Goal: Transaction & Acquisition: Purchase product/service

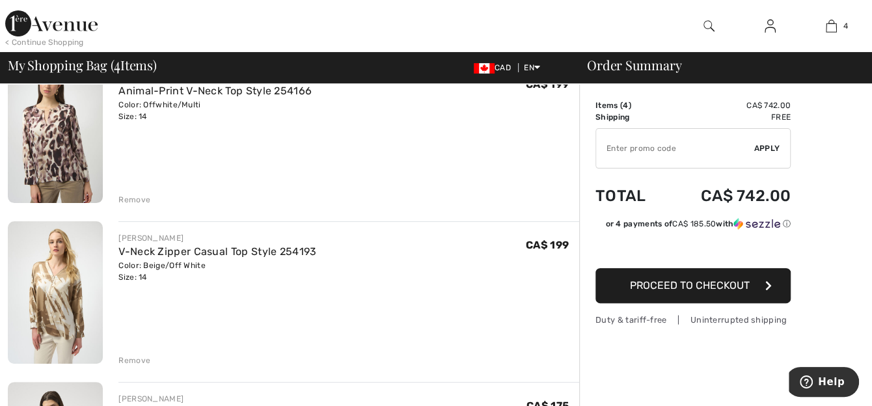
scroll to position [195, 0]
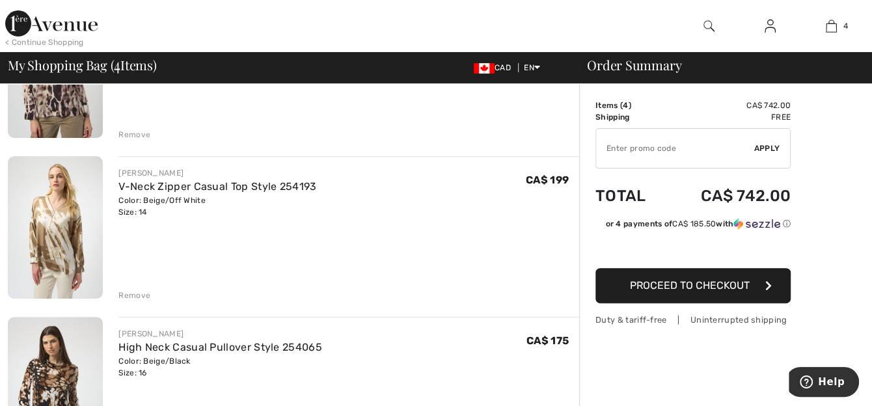
click at [129, 295] on div "Remove" at bounding box center [134, 296] width 32 height 12
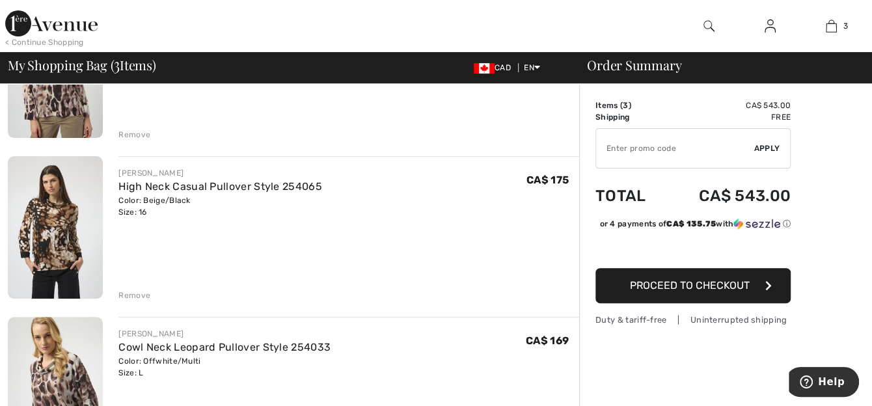
click at [143, 294] on div "Remove" at bounding box center [134, 296] width 32 height 12
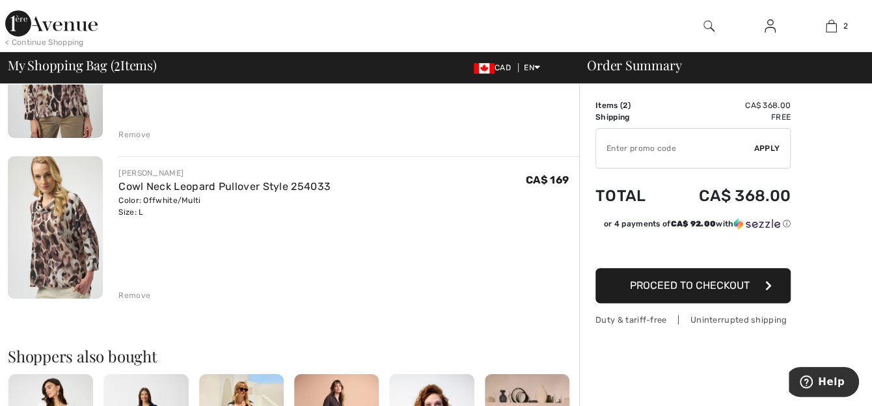
click at [53, 267] on img at bounding box center [55, 227] width 95 height 143
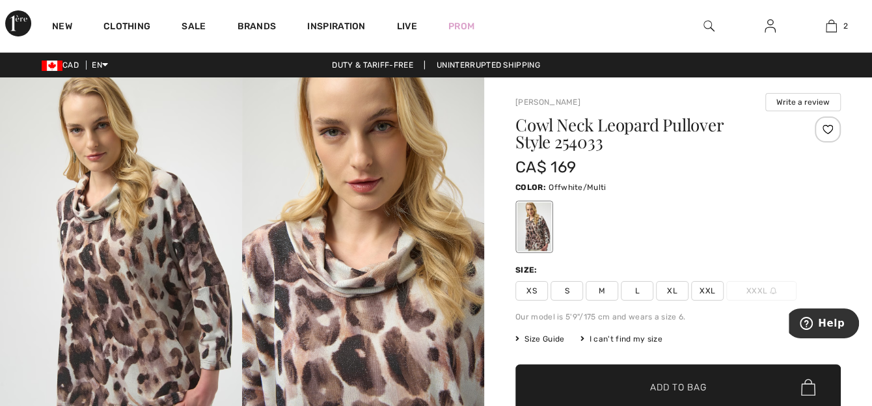
scroll to position [65, 0]
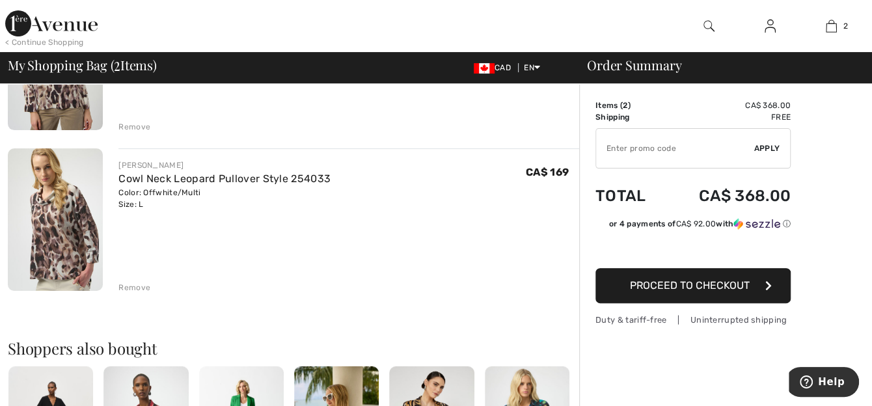
click at [146, 285] on div "Remove" at bounding box center [134, 288] width 32 height 12
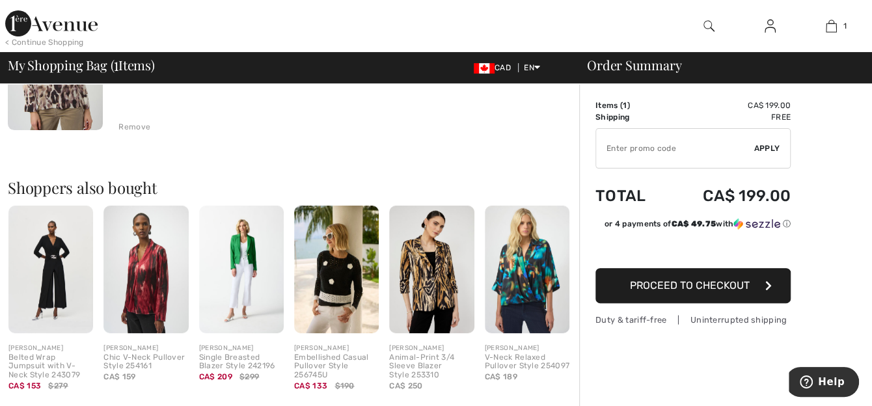
click at [639, 286] on span "Proceed to Checkout" at bounding box center [690, 285] width 120 height 12
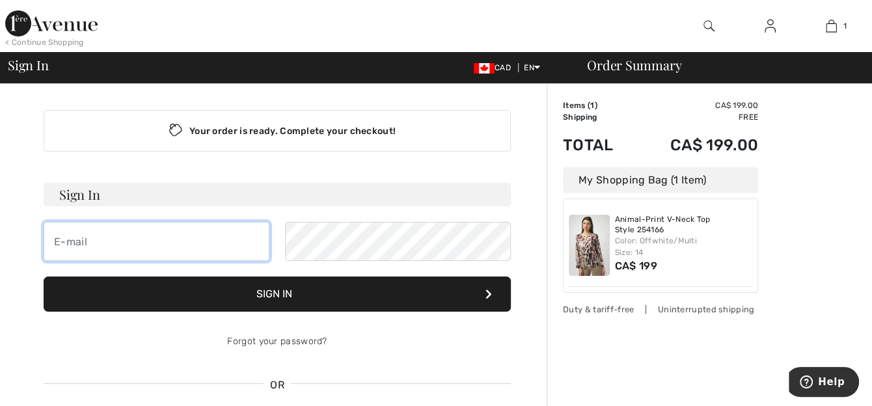
type input "[EMAIL_ADDRESS][DOMAIN_NAME]"
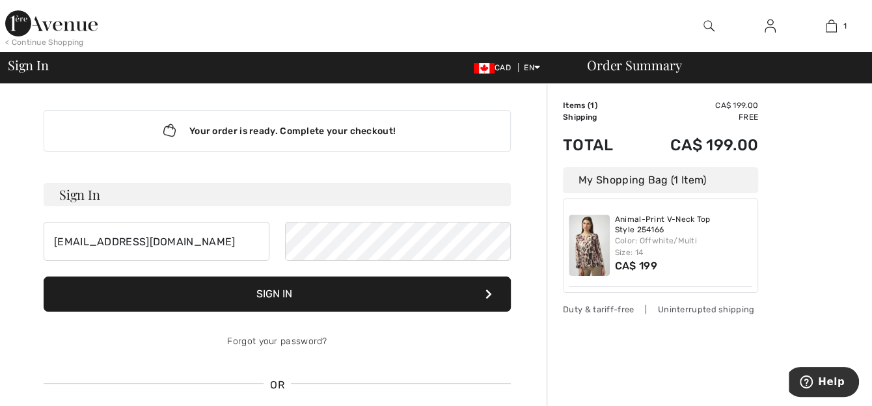
click at [278, 292] on button "Sign In" at bounding box center [277, 294] width 467 height 35
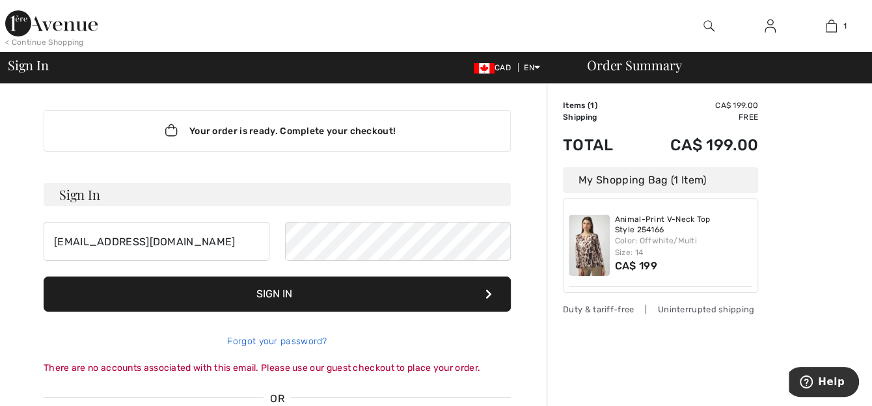
scroll to position [65, 0]
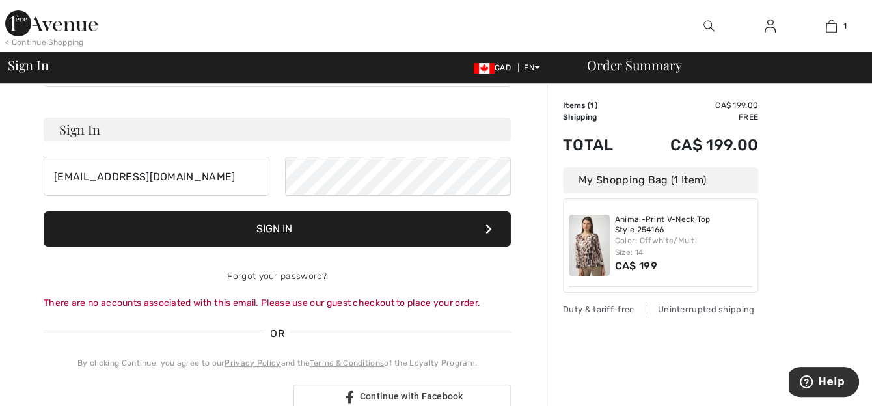
click at [267, 305] on div "There are no accounts associated with this email. Please use our guest checkout…" at bounding box center [277, 303] width 467 height 14
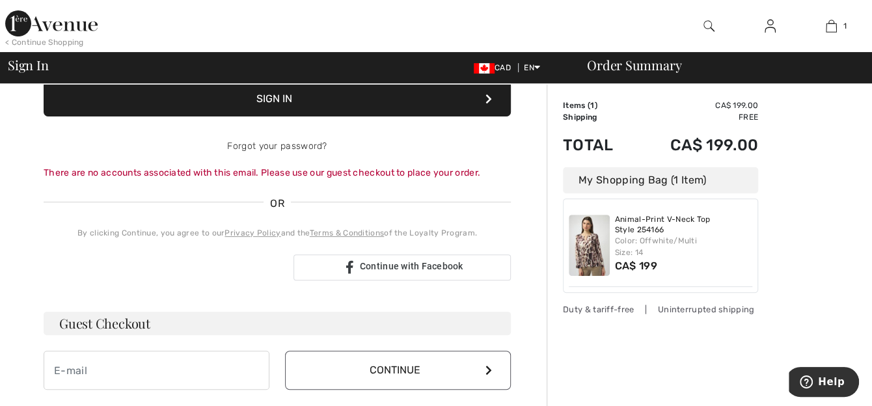
scroll to position [260, 0]
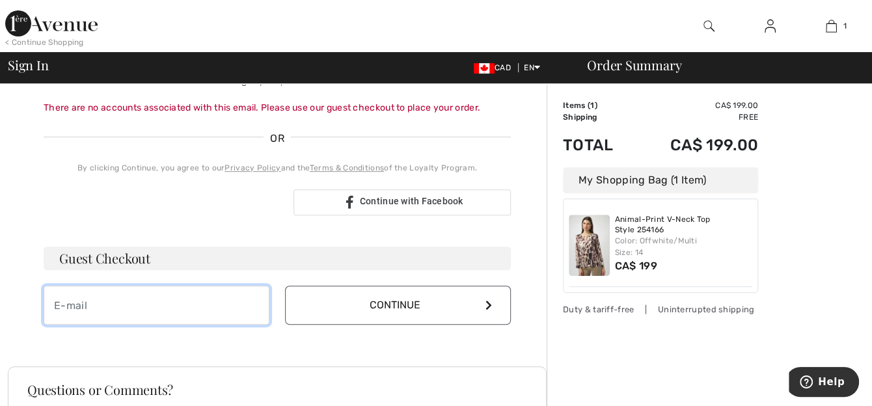
click at [181, 306] on input "email" at bounding box center [157, 305] width 226 height 39
type input "karenlynn7@gmail.com"
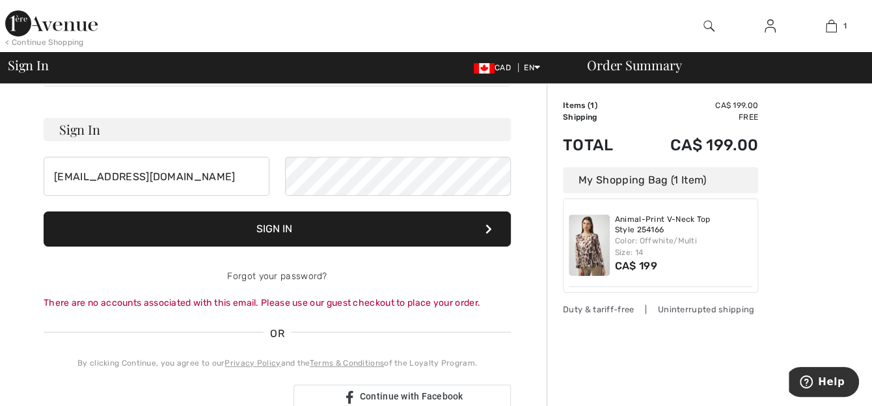
scroll to position [0, 0]
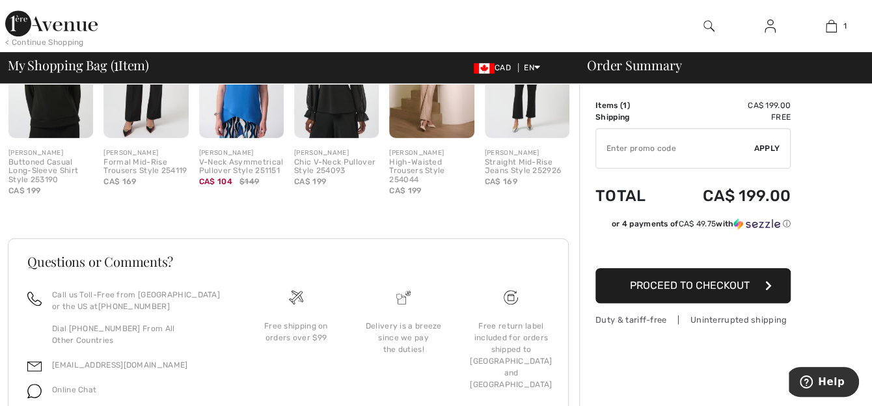
scroll to position [457, 0]
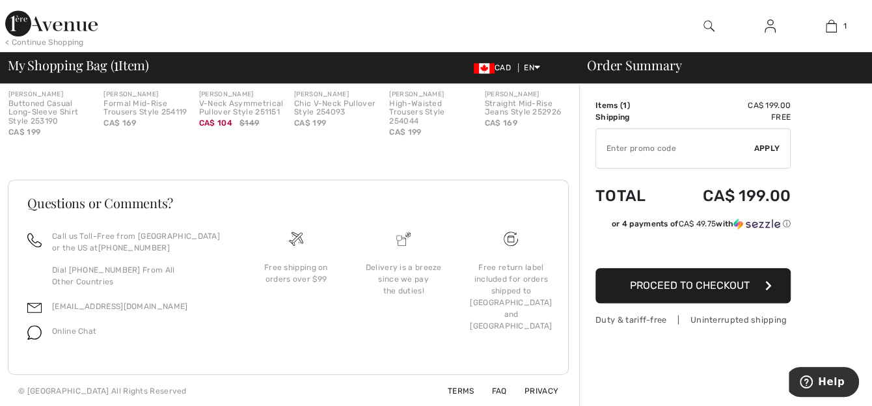
click at [664, 282] on span "Proceed to Checkout" at bounding box center [690, 285] width 120 height 12
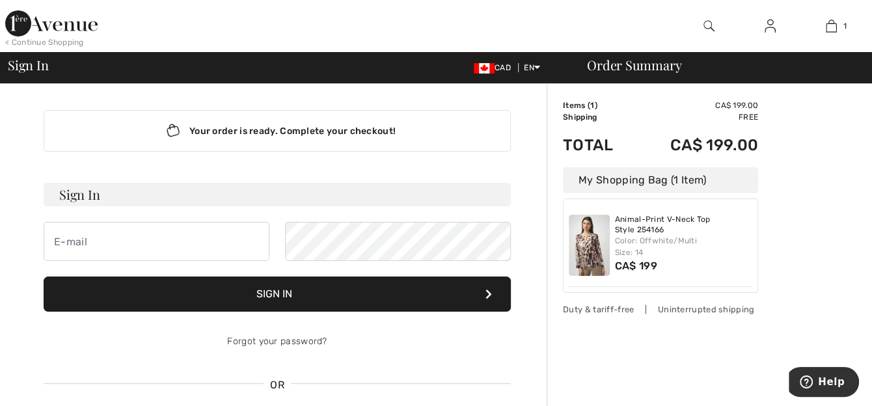
scroll to position [195, 0]
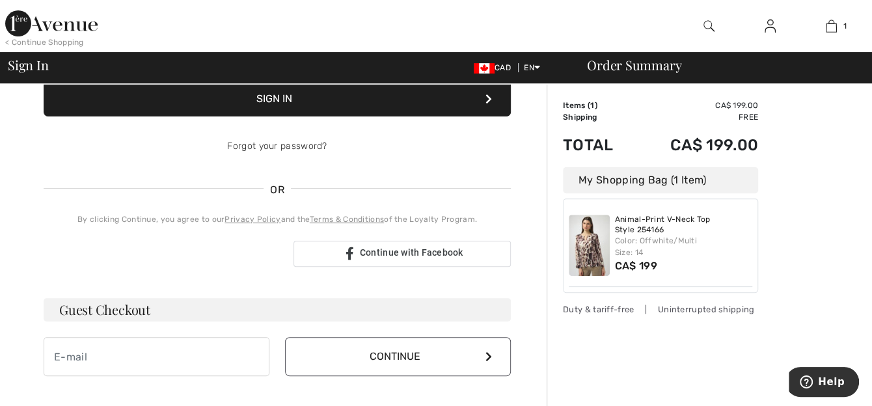
type input "[EMAIL_ADDRESS][DOMAIN_NAME]"
click at [161, 361] on input "email" at bounding box center [157, 356] width 226 height 39
type input "[EMAIL_ADDRESS][DOMAIN_NAME]"
click at [389, 353] on button "Continue" at bounding box center [398, 356] width 226 height 39
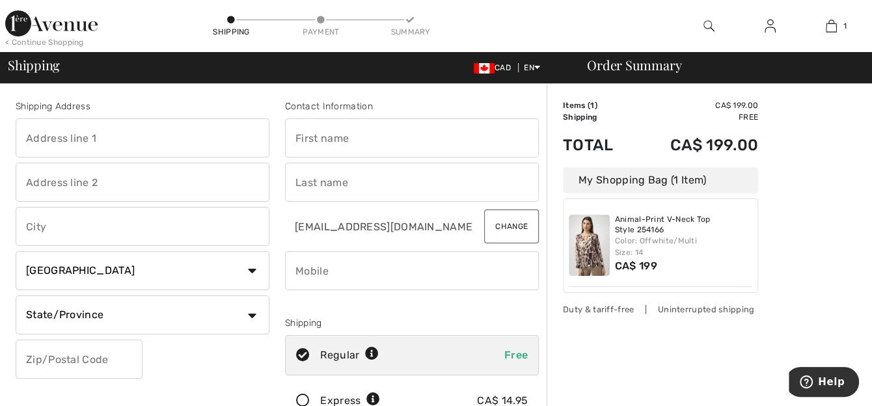
click at [126, 138] on input "text" at bounding box center [143, 137] width 254 height 39
type input "92 Front St S. York On N0A 1R0"
type input "York"
select select "ON"
type input "N0A1R0"
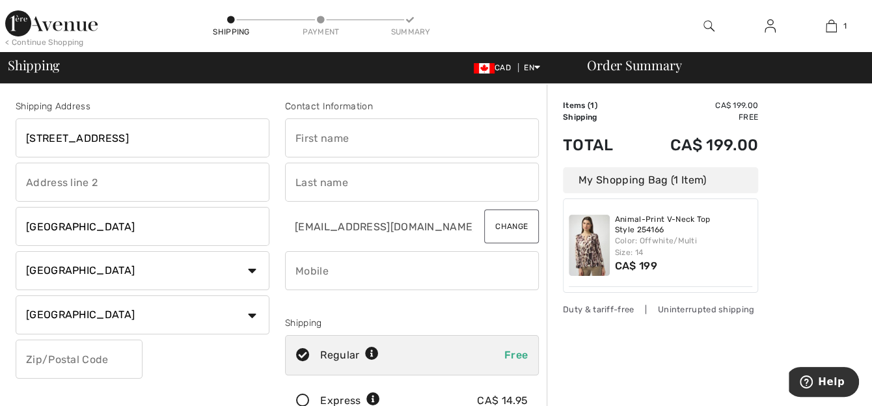
type input "[PERSON_NAME]"
type input "9057658493"
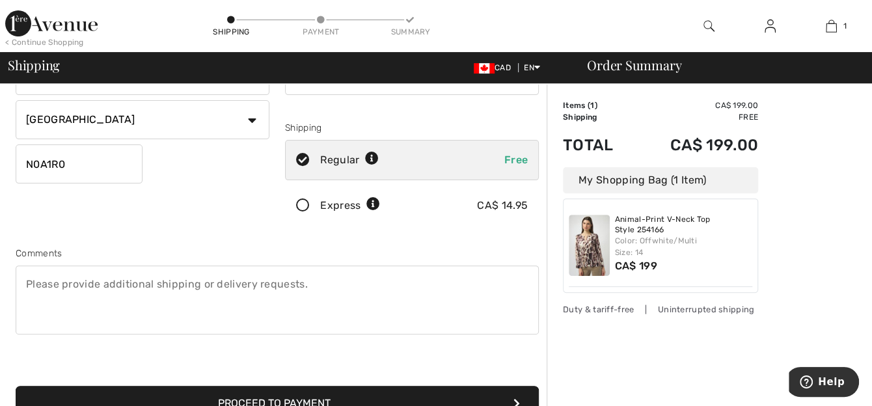
scroll to position [260, 0]
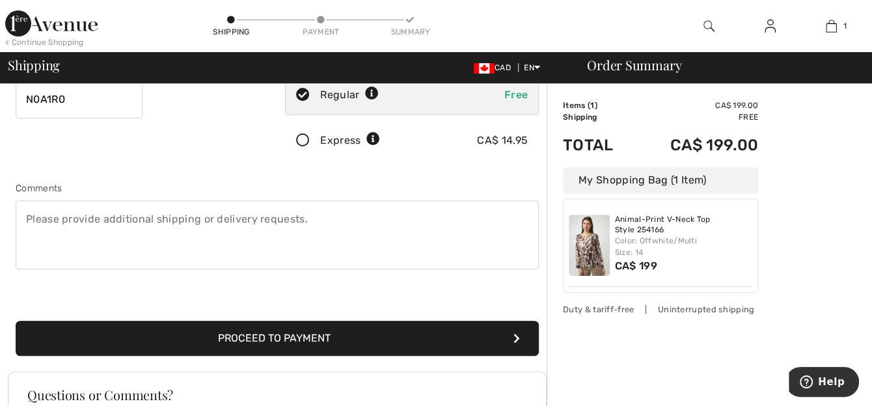
click at [268, 337] on button "Proceed to Payment" at bounding box center [277, 338] width 523 height 35
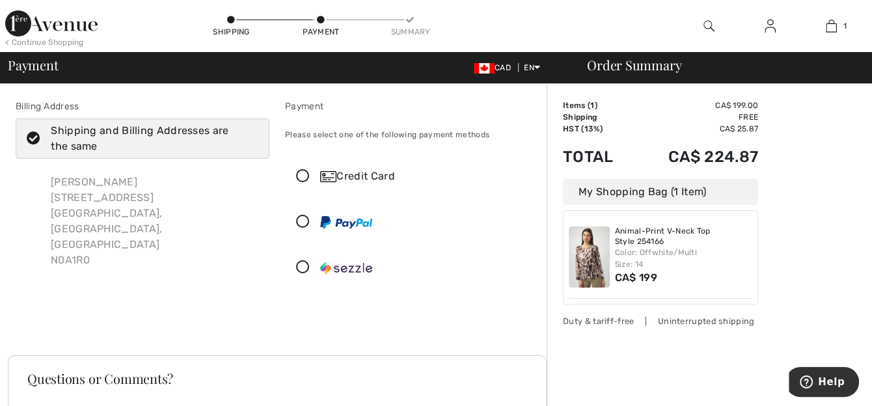
click at [302, 178] on icon at bounding box center [303, 177] width 34 height 14
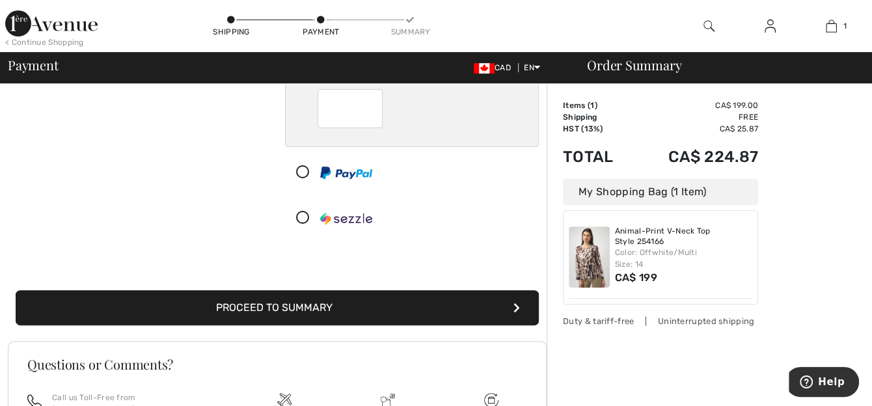
scroll to position [260, 0]
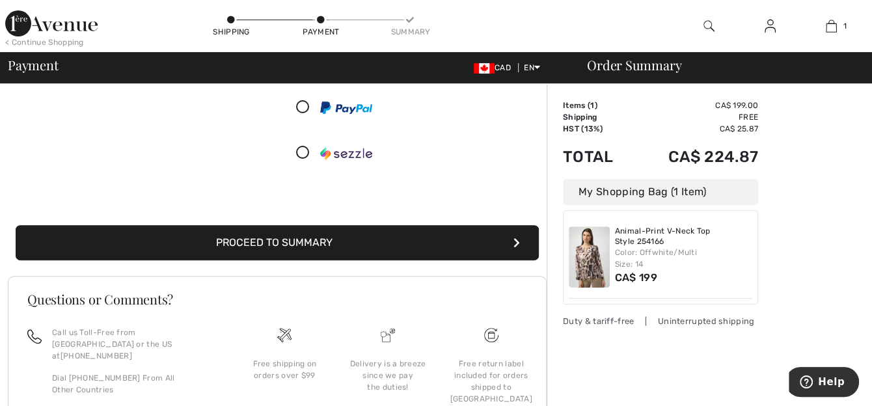
click at [306, 238] on button "Proceed to Summary" at bounding box center [277, 242] width 523 height 35
click at [293, 245] on button "Proceed to Summary" at bounding box center [277, 242] width 523 height 35
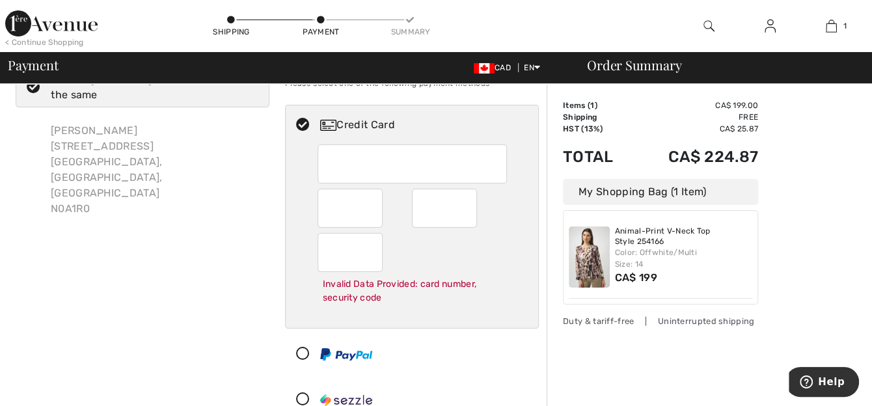
scroll to position [247, 0]
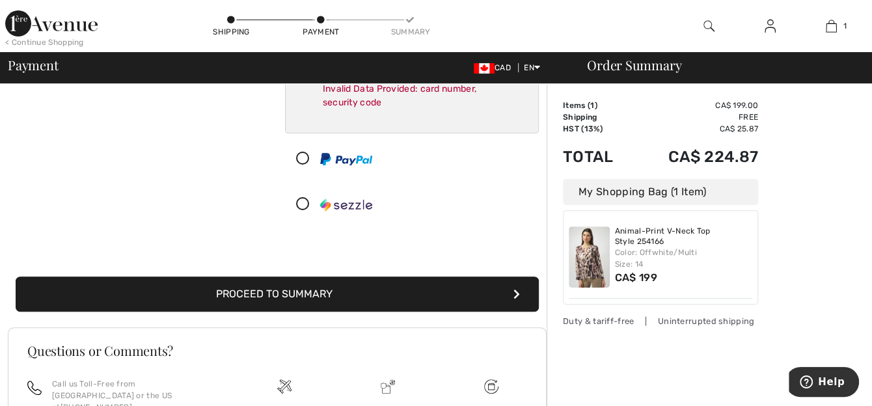
click at [329, 295] on button "Proceed to Summary" at bounding box center [277, 294] width 523 height 35
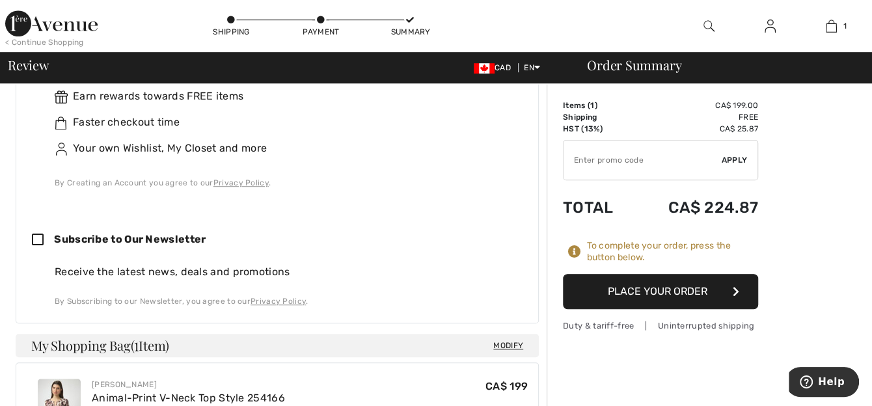
scroll to position [586, 0]
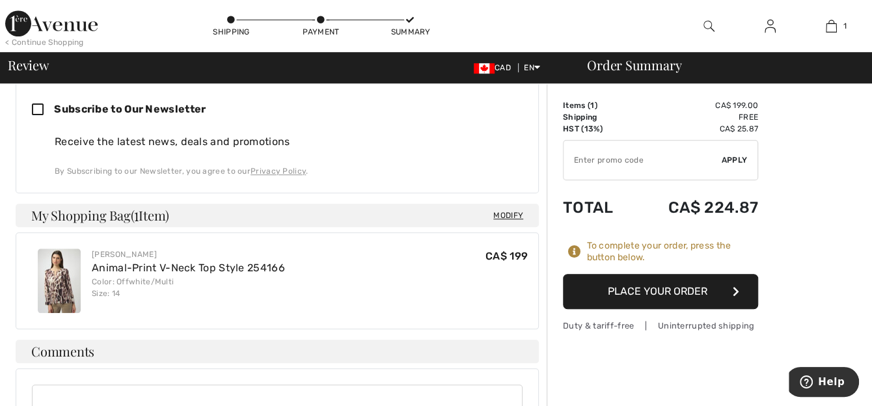
click at [659, 291] on button "Place Your Order" at bounding box center [660, 291] width 195 height 35
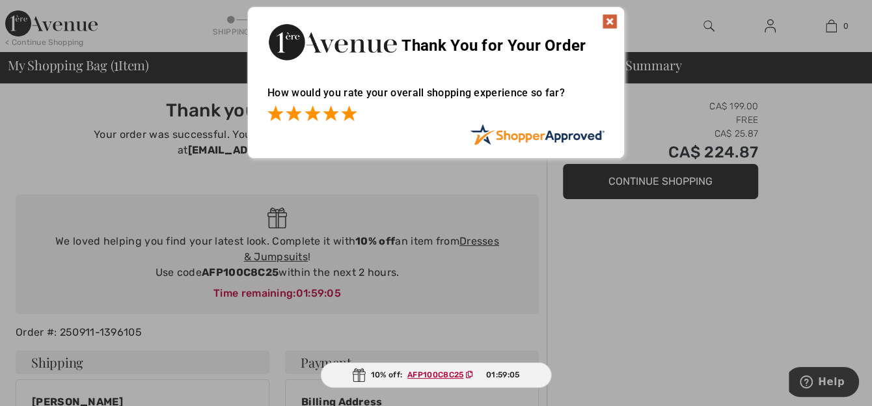
click at [348, 113] on span at bounding box center [349, 113] width 16 height 16
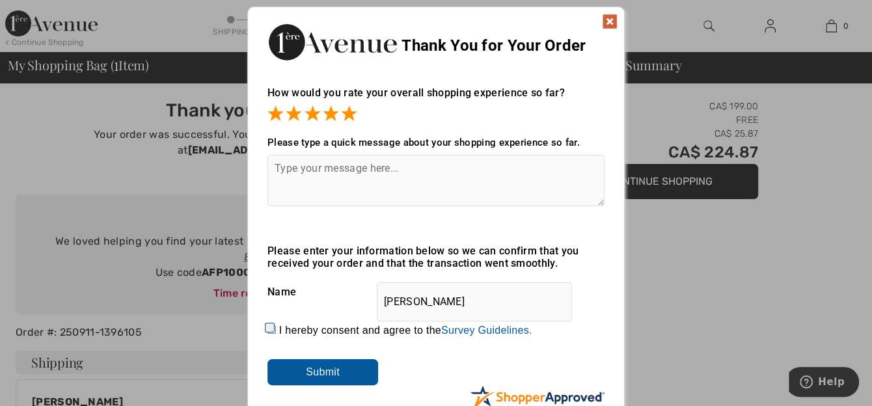
click at [610, 19] on img at bounding box center [610, 22] width 16 height 16
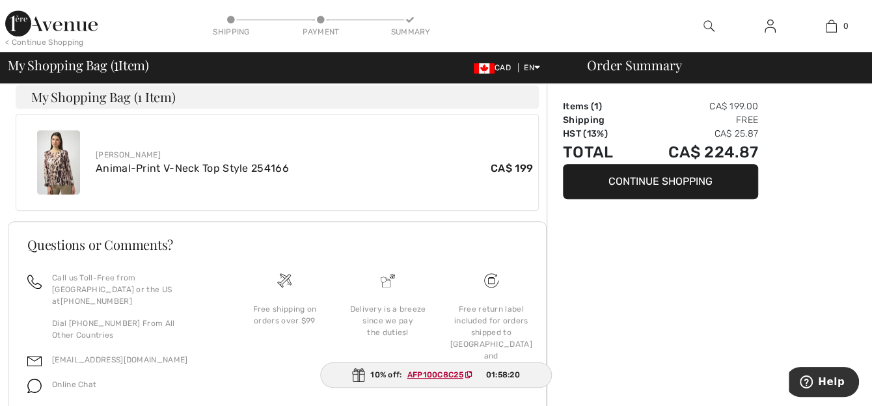
scroll to position [499, 0]
click at [454, 374] on ins "AFP100C8C25" at bounding box center [435, 374] width 56 height 9
